Goal: Find specific page/section: Find specific page/section

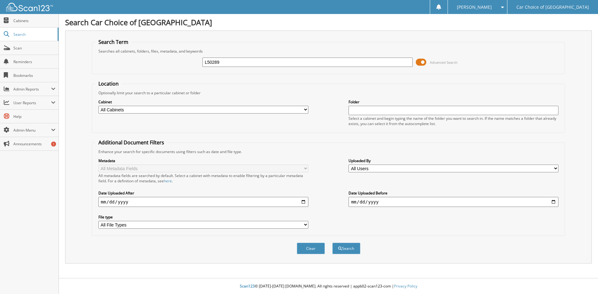
type input "L50289"
click at [332, 243] on button "Search" at bounding box center [346, 249] width 28 height 12
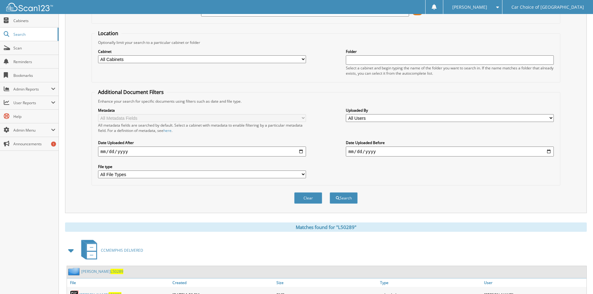
scroll to position [88, 0]
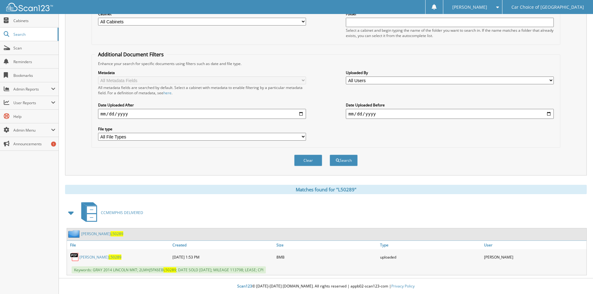
click at [109, 236] on link "WILHEMENA CAUSEY L50289" at bounding box center [102, 233] width 42 height 5
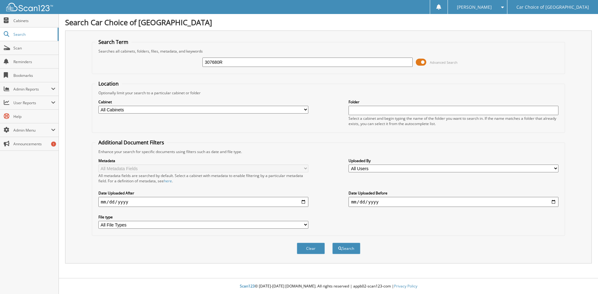
type input "307680R"
click at [332, 243] on button "Search" at bounding box center [346, 249] width 28 height 12
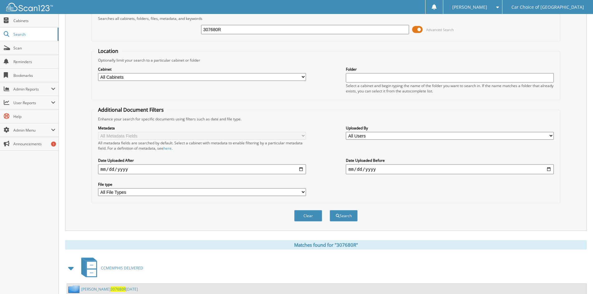
scroll to position [54, 0]
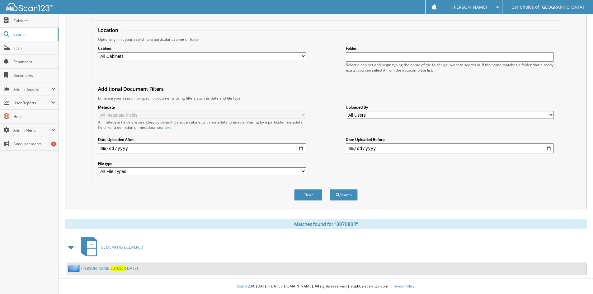
click at [98, 269] on link "LAMARUS LEWIS 307680R 9-8-25" at bounding box center [109, 268] width 57 height 5
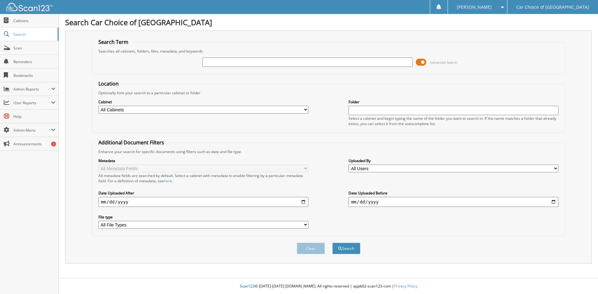
click at [222, 64] on input "text" at bounding box center [307, 62] width 210 height 9
click at [227, 61] on input "text" at bounding box center [307, 62] width 210 height 9
type input "995006"
click at [332, 243] on button "Search" at bounding box center [346, 249] width 28 height 12
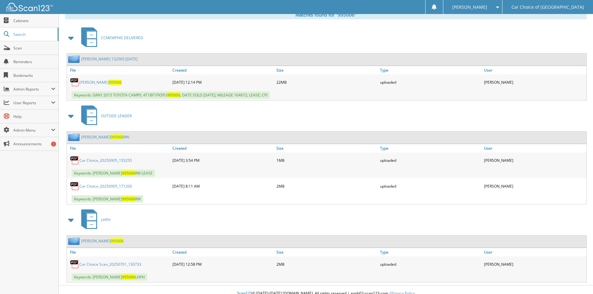
scroll to position [270, 0]
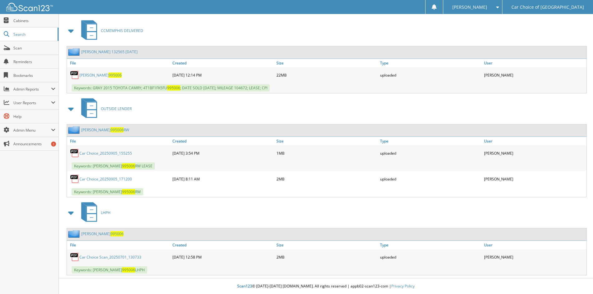
click at [109, 178] on link "Car Choice_20250905_171200" at bounding box center [105, 178] width 53 height 5
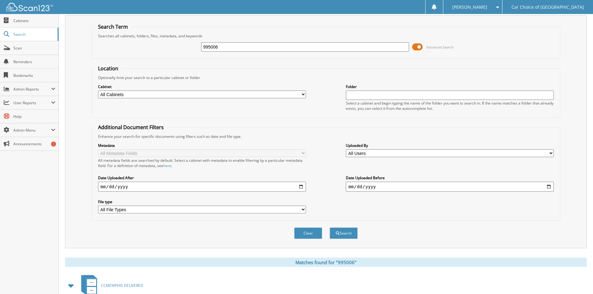
scroll to position [0, 0]
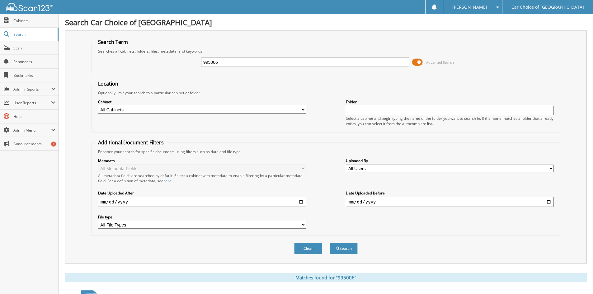
click at [237, 61] on input "995006" at bounding box center [305, 62] width 208 height 9
click at [238, 61] on input "995006" at bounding box center [305, 62] width 208 height 9
click at [226, 63] on input "995006" at bounding box center [305, 62] width 208 height 9
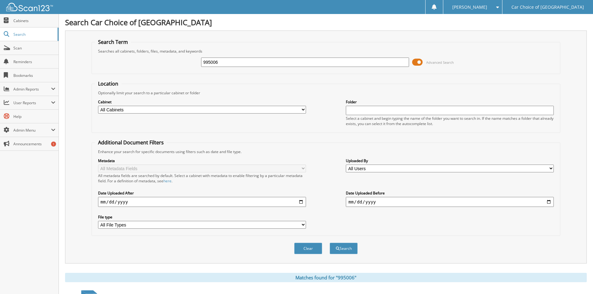
click at [233, 60] on input "995006" at bounding box center [305, 62] width 208 height 9
type input "285730"
click at [330, 243] on button "Search" at bounding box center [344, 249] width 28 height 12
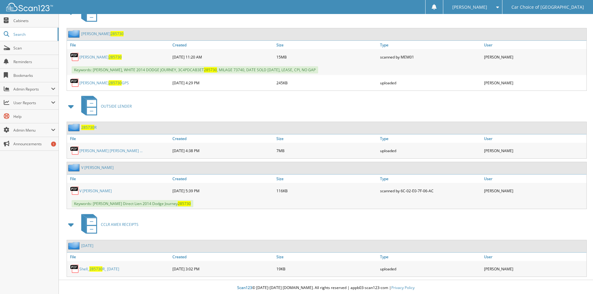
scroll to position [368, 0]
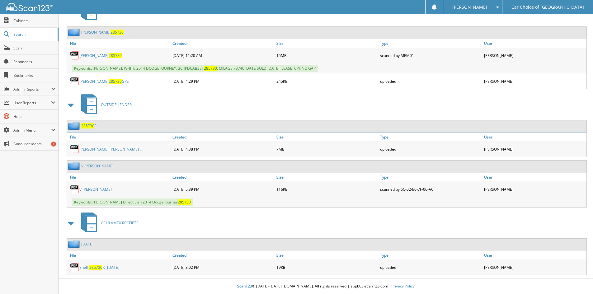
click at [87, 128] on span "285730" at bounding box center [87, 125] width 13 height 5
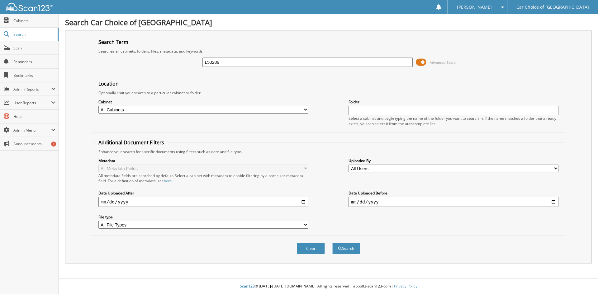
type input "L50289"
click at [332, 243] on button "Search" at bounding box center [346, 249] width 28 height 12
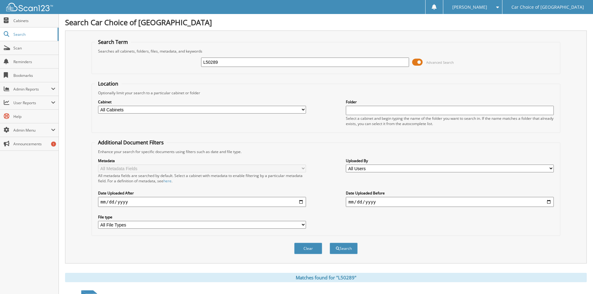
click at [231, 61] on input "L50289" at bounding box center [305, 62] width 208 height 9
type input "307680"
click at [330, 243] on button "Search" at bounding box center [344, 249] width 28 height 12
click at [228, 63] on input "307680" at bounding box center [305, 62] width 208 height 9
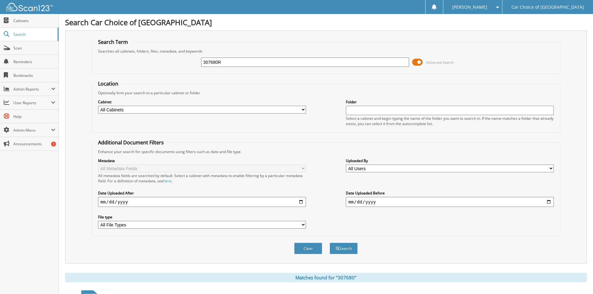
type input "307680R"
click at [330, 243] on button "Search" at bounding box center [344, 249] width 28 height 12
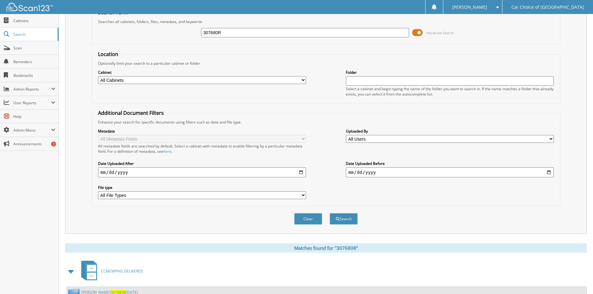
scroll to position [54, 0]
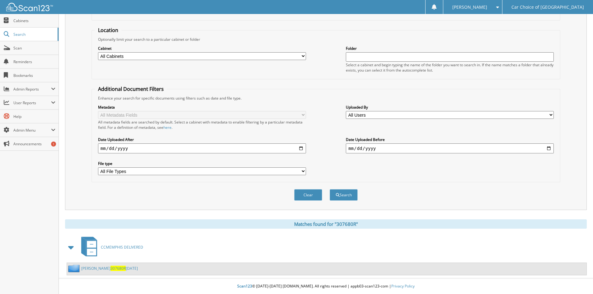
click at [101, 270] on link "[PERSON_NAME] 307680R [DATE]" at bounding box center [109, 268] width 57 height 5
